Goal: Task Accomplishment & Management: Use online tool/utility

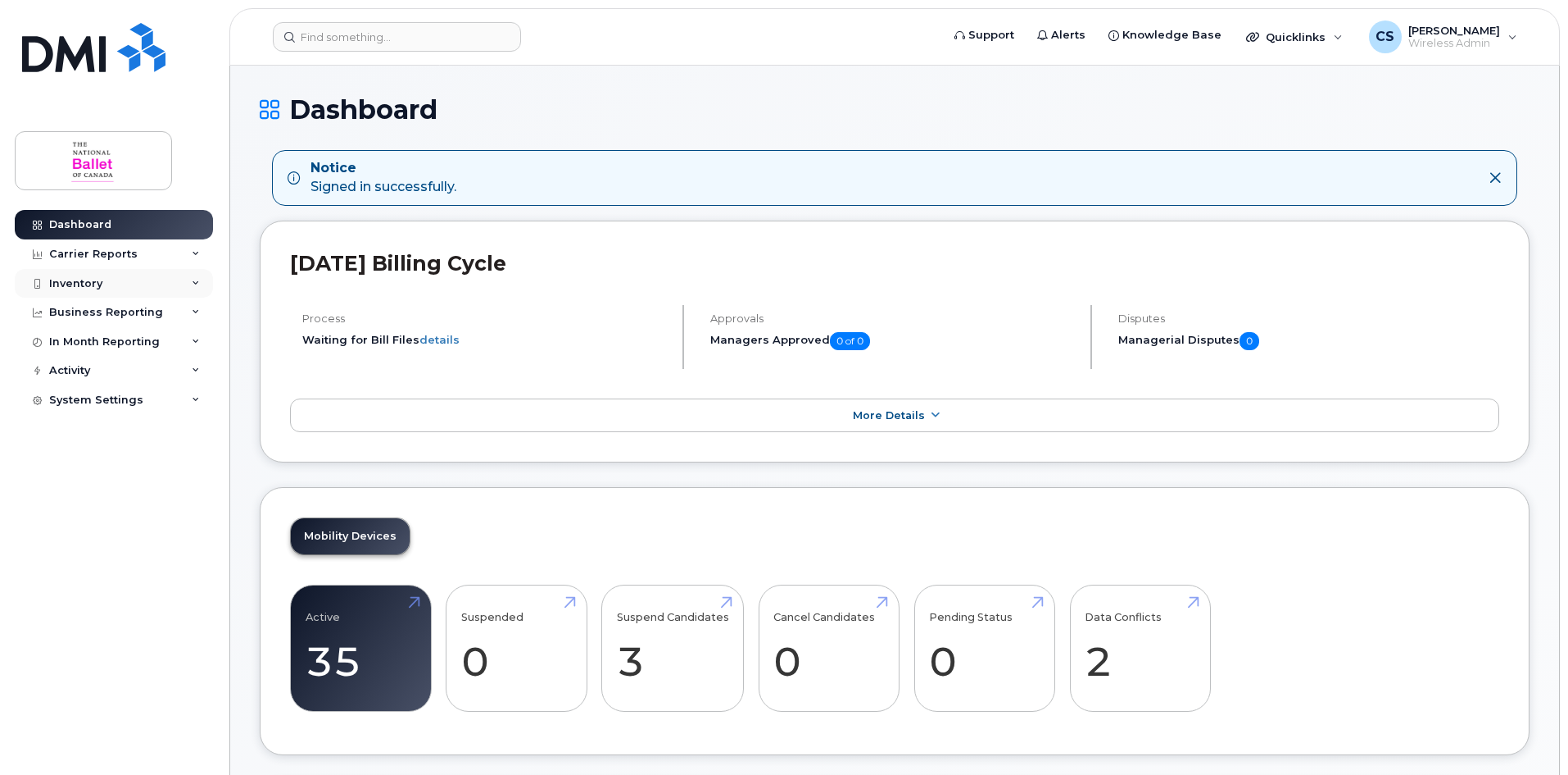
click at [120, 288] on div "Inventory" at bounding box center [113, 283] width 198 height 30
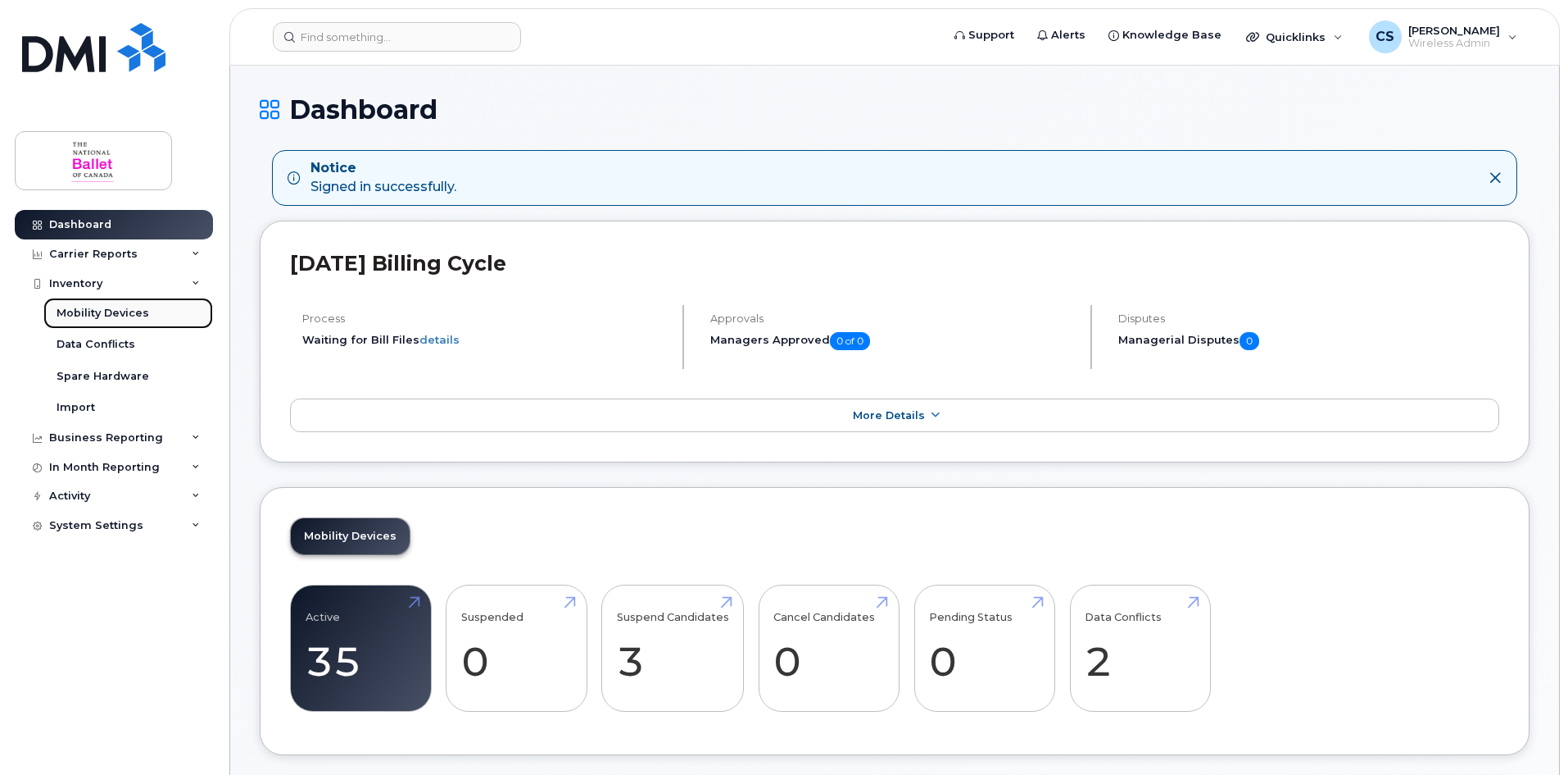
click at [126, 313] on div "Mobility Devices" at bounding box center [103, 312] width 93 height 14
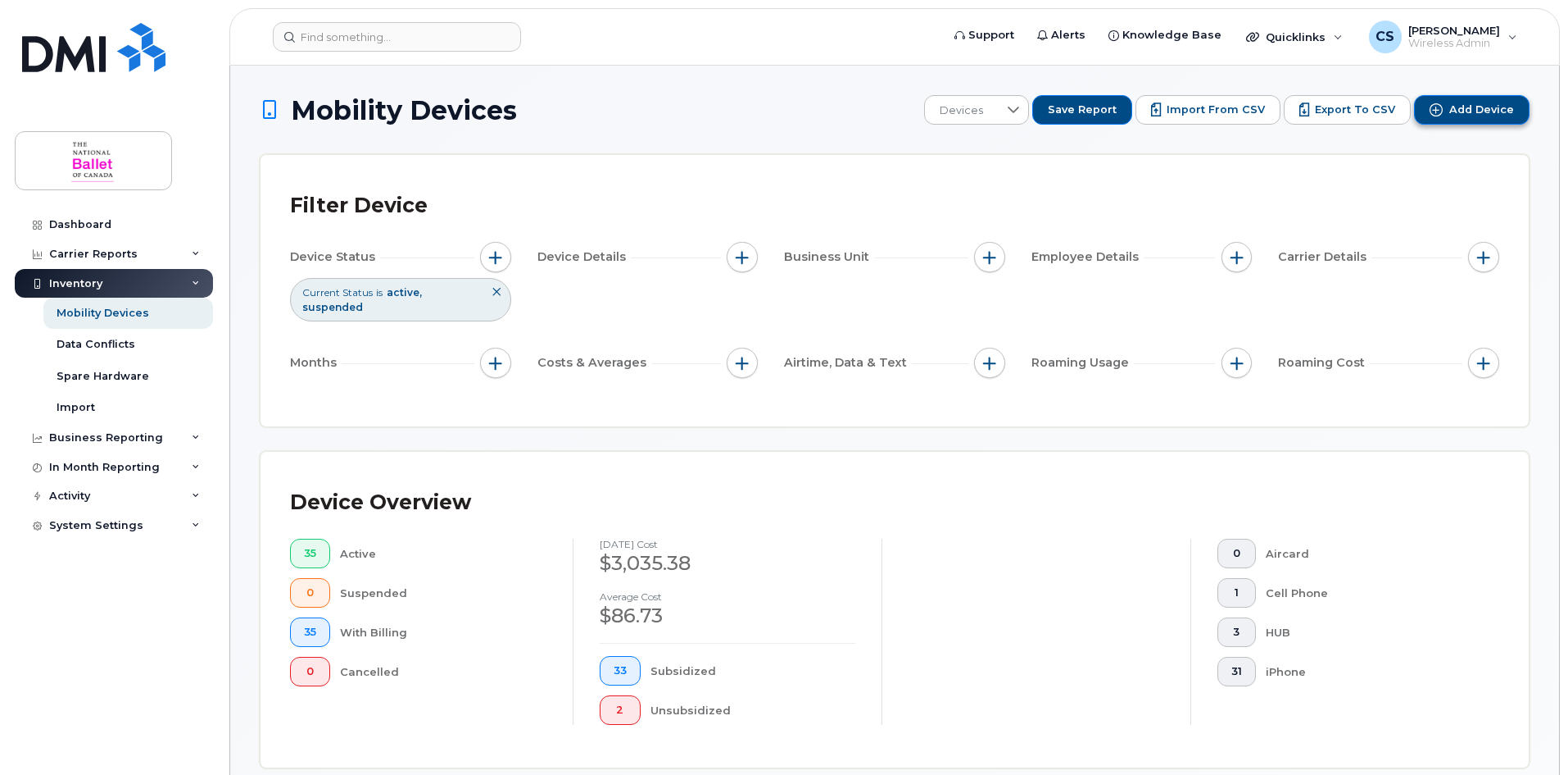
click at [1465, 106] on span "Add Device" at bounding box center [1482, 109] width 65 height 14
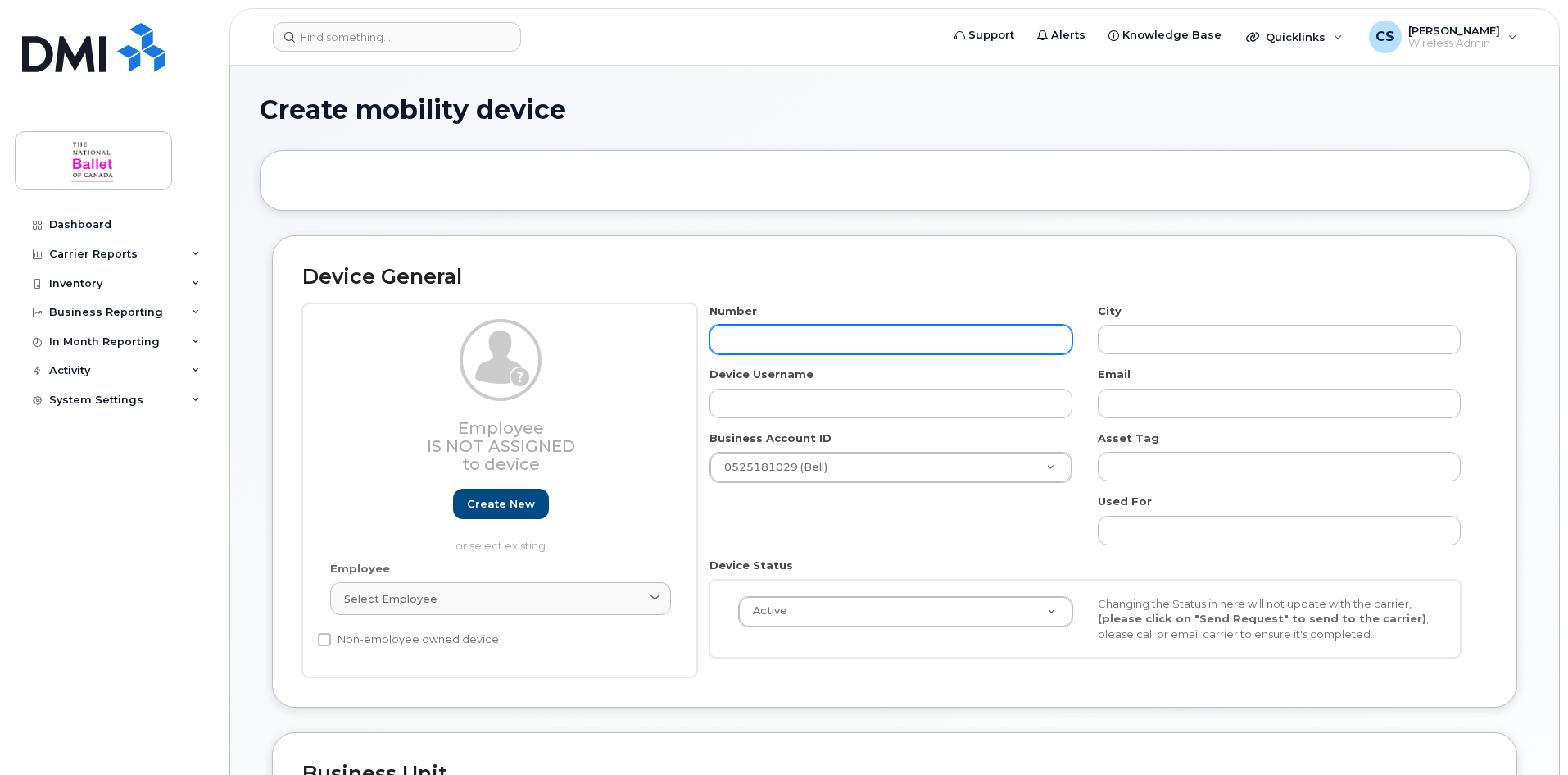
click at [770, 340] on input "text" at bounding box center [891, 339] width 363 height 30
click at [504, 503] on link "Create new" at bounding box center [501, 504] width 96 height 30
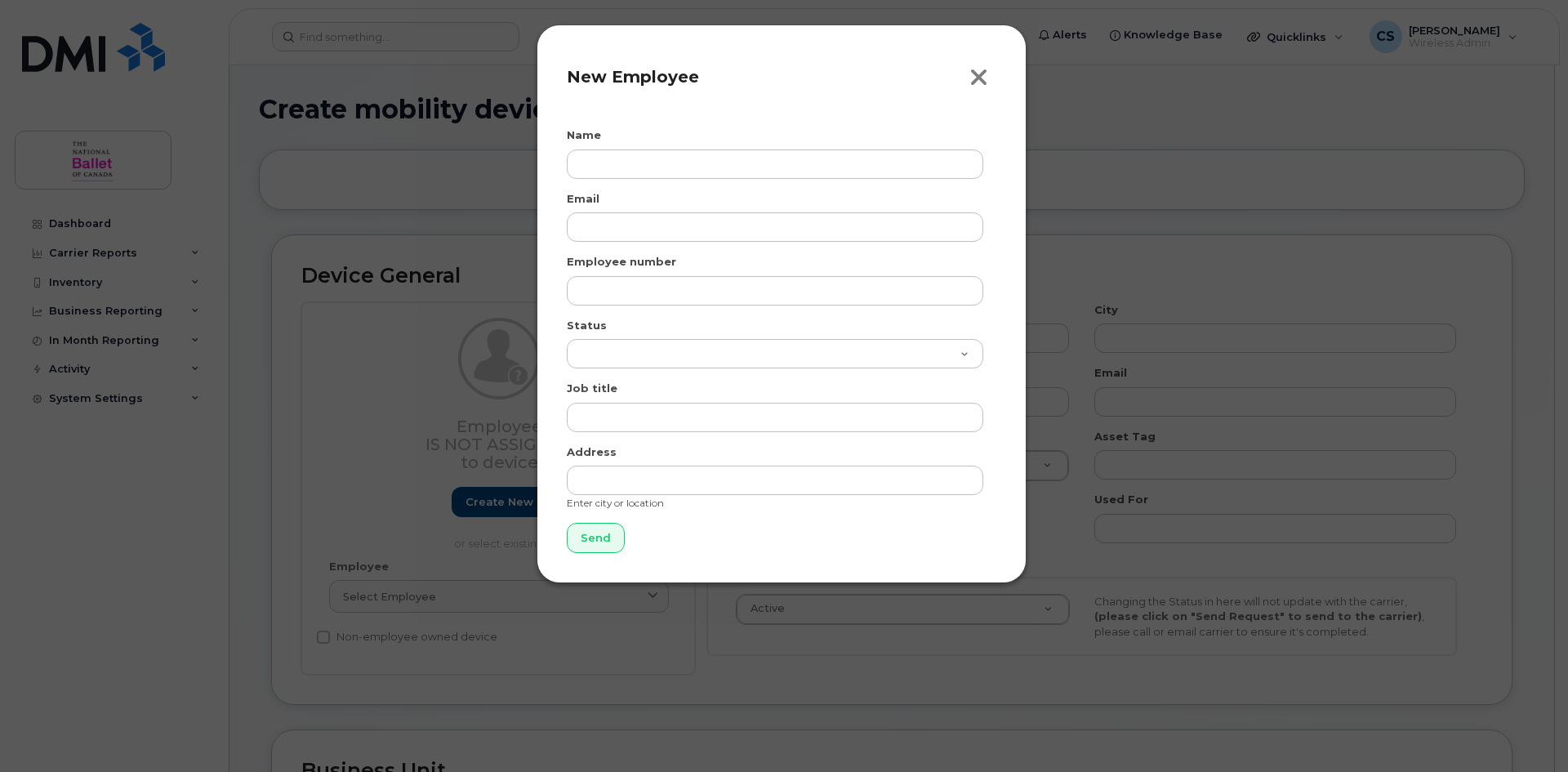
click at [985, 77] on icon "button" at bounding box center [979, 77] width 19 height 24
